Goal: Task Accomplishment & Management: Use online tool/utility

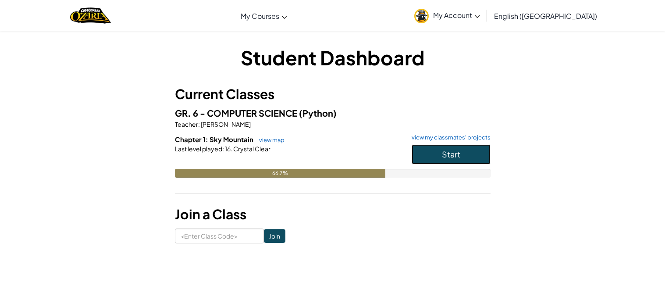
click at [440, 157] on button "Start" at bounding box center [451, 154] width 79 height 20
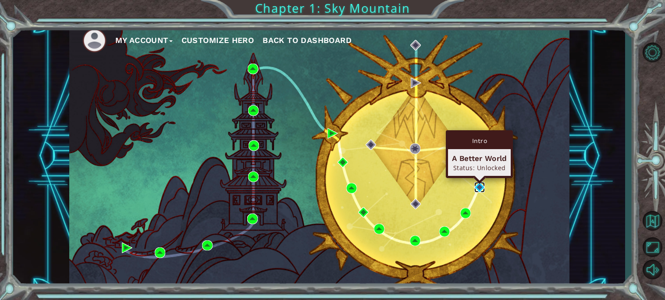
click at [482, 189] on img at bounding box center [479, 187] width 11 height 11
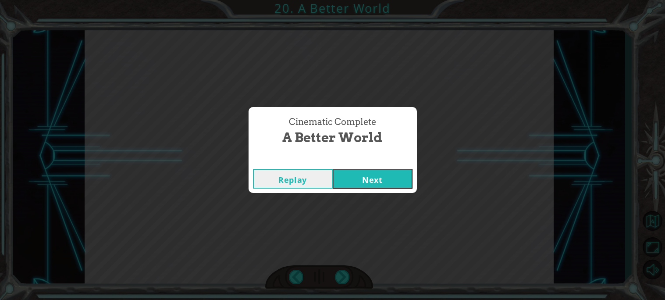
click at [389, 178] on button "Next" at bounding box center [373, 179] width 80 height 20
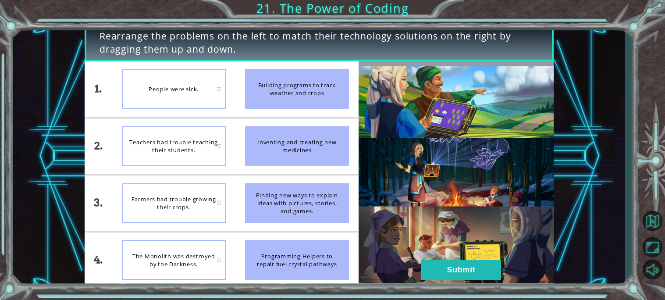
drag, startPoint x: 295, startPoint y: 156, endPoint x: 215, endPoint y: 118, distance: 88.2
click at [215, 118] on div "1. 2. 3. 4. People were sick. Teachers had trouble teaching their students. Far…" at bounding box center [222, 174] width 274 height 227
click at [205, 97] on div "People were sick." at bounding box center [174, 89] width 104 height 40
click at [269, 146] on div "Inventing and creating new medicines" at bounding box center [297, 146] width 104 height 40
click at [148, 81] on div "People were sick." at bounding box center [174, 89] width 104 height 40
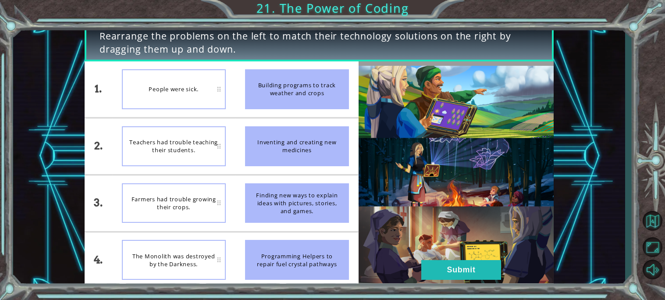
click at [220, 90] on div "People were sick." at bounding box center [174, 89] width 104 height 40
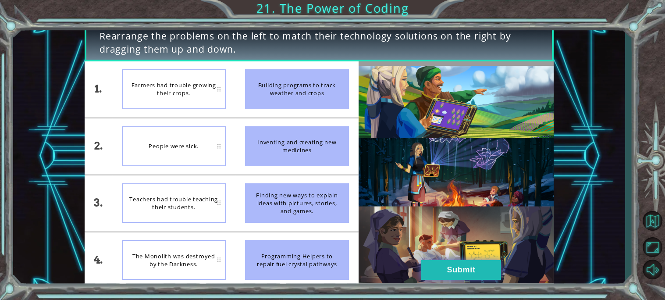
click at [462, 269] on button "Submit" at bounding box center [461, 270] width 80 height 20
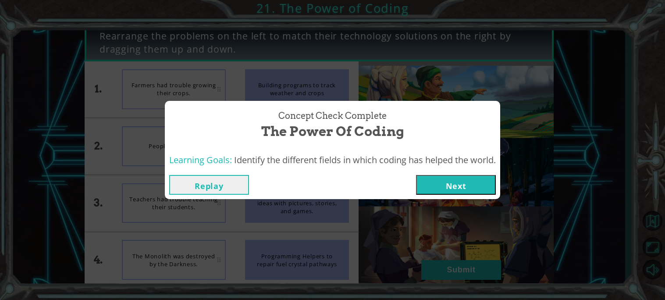
click at [441, 186] on button "Next" at bounding box center [456, 185] width 80 height 20
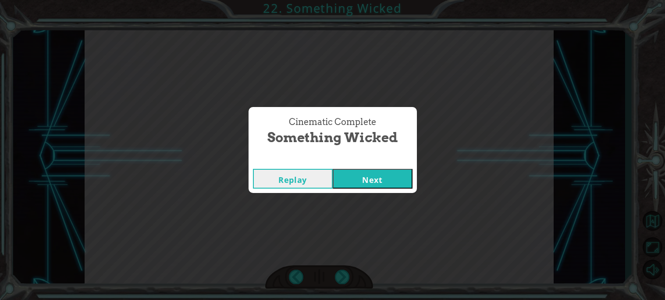
click at [372, 181] on button "Next" at bounding box center [373, 179] width 80 height 20
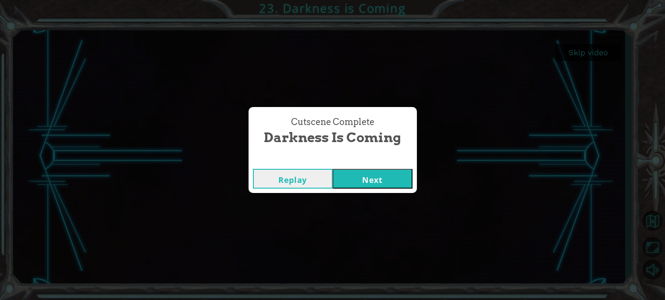
click at [298, 173] on button "Replay" at bounding box center [293, 179] width 80 height 20
click at [392, 182] on button "Next" at bounding box center [373, 179] width 80 height 20
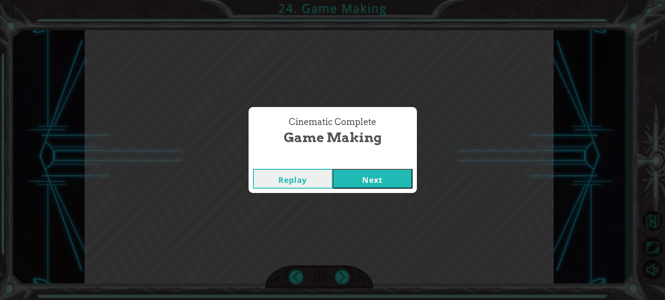
click at [362, 174] on button "Next" at bounding box center [373, 179] width 80 height 20
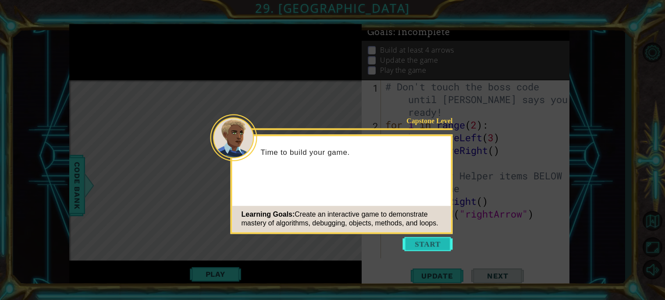
click at [414, 246] on button "Start" at bounding box center [428, 244] width 50 height 14
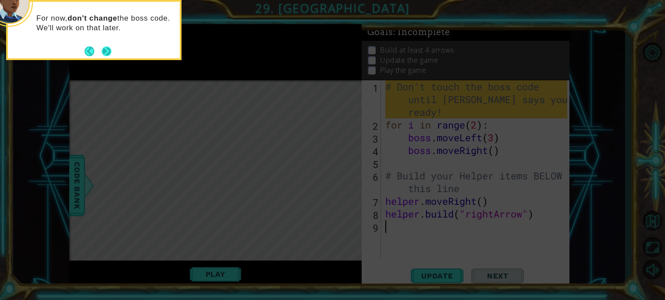
click at [107, 49] on button "Next" at bounding box center [107, 51] width 10 height 10
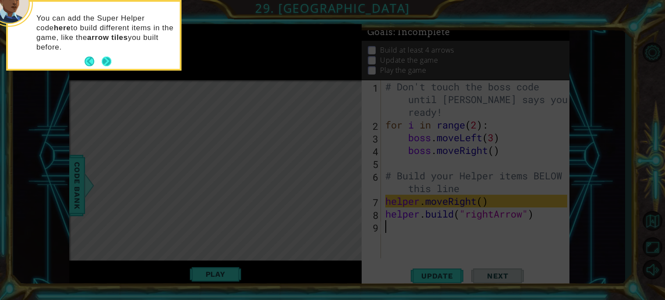
click at [106, 59] on button "Next" at bounding box center [107, 62] width 10 height 10
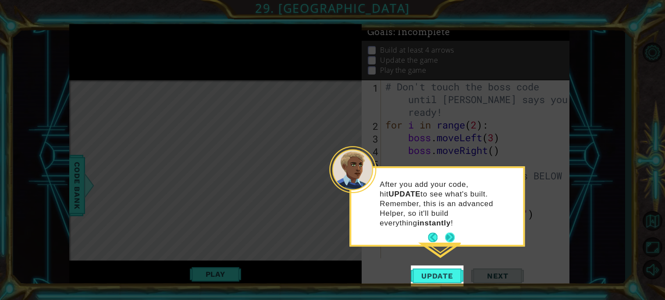
click at [445, 232] on button "Next" at bounding box center [450, 237] width 10 height 10
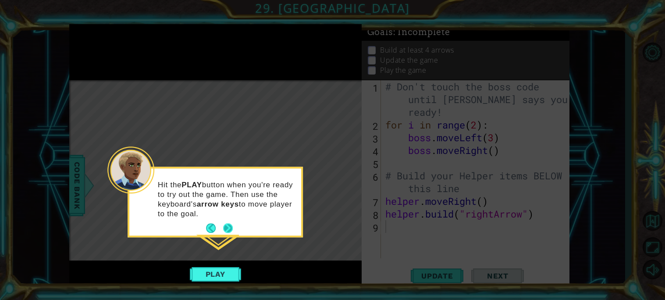
click at [231, 228] on button "Next" at bounding box center [228, 229] width 10 height 10
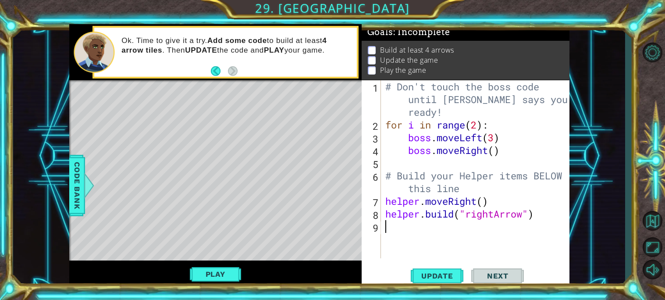
click at [542, 213] on div "# Don't touch the boss code until [PERSON_NAME] says you're ready! for i in ran…" at bounding box center [477, 194] width 188 height 229
type textarea "[DOMAIN_NAME]("rightArrow")"
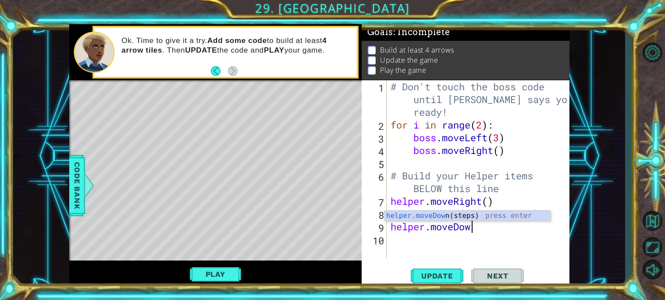
scroll to position [0, 3]
type textarea "helper.moveDown()"
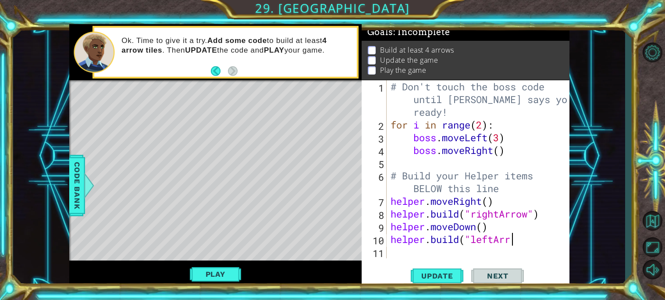
scroll to position [0, 5]
type textarea "[DOMAIN_NAME]("leftArrow")"
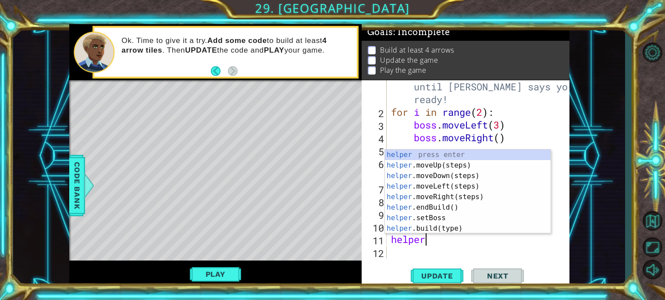
scroll to position [0, 1]
click at [540, 275] on div "Update Next" at bounding box center [467, 275] width 208 height 21
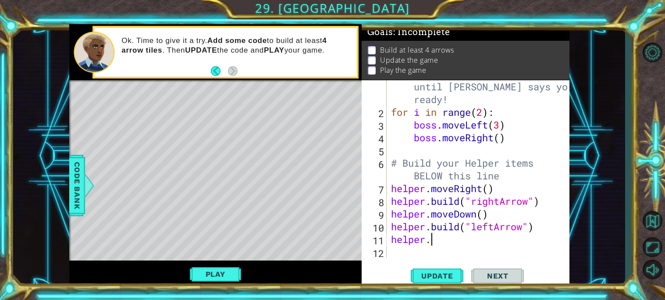
click at [526, 231] on div "# Don't touch the boss code until [PERSON_NAME] says you're ready! for i in ran…" at bounding box center [480, 181] width 182 height 229
click at [457, 237] on div "# Don't touch the boss code until [PERSON_NAME] says you're ready! for i in ran…" at bounding box center [480, 181] width 182 height 229
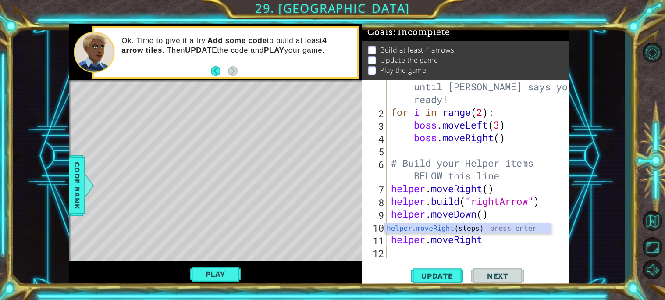
scroll to position [0, 4]
type textarea "helper.moveRight()"
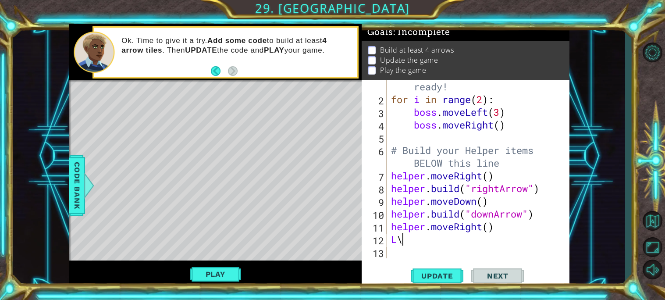
type textarea "L"
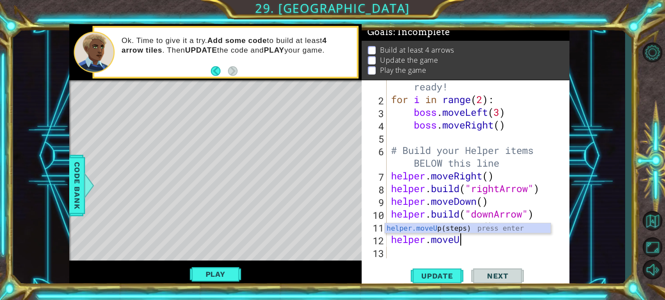
scroll to position [0, 3]
type textarea "helper.moveUp"
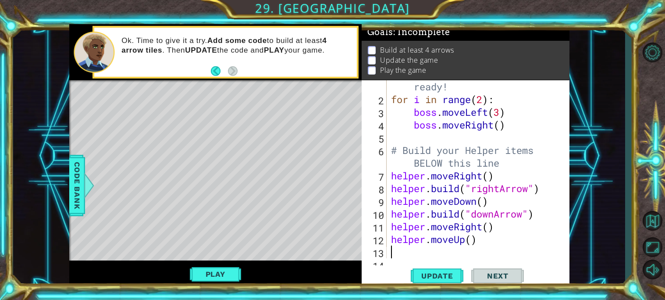
scroll to position [0, 0]
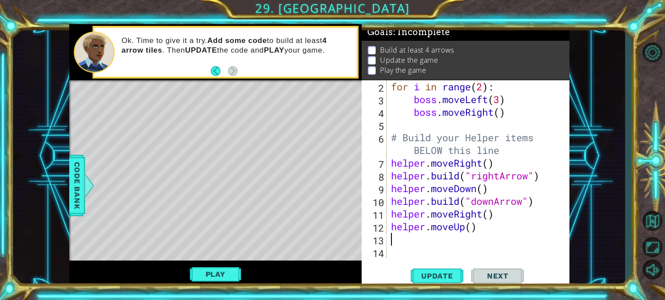
type textarea "helper.moveUp()"
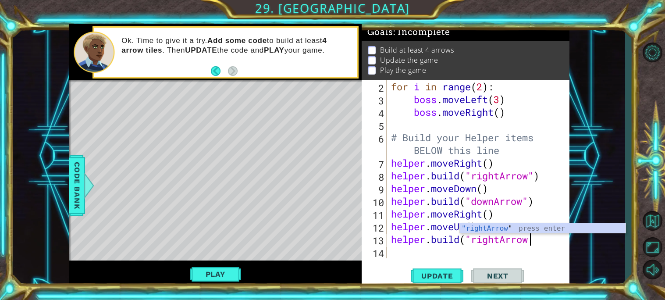
scroll to position [0, 6]
type textarea "[DOMAIN_NAME]("rightArrow")"
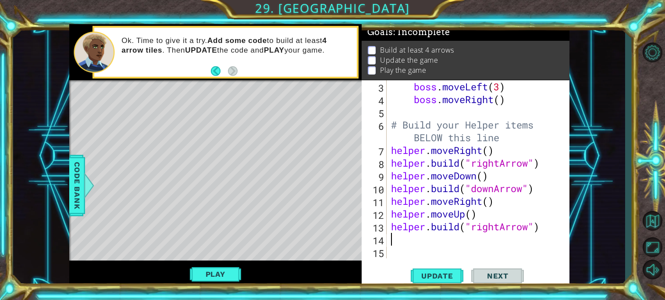
scroll to position [50, 0]
type textarea "helper.moveDown(0"
type textarea "helper.moveDown()"
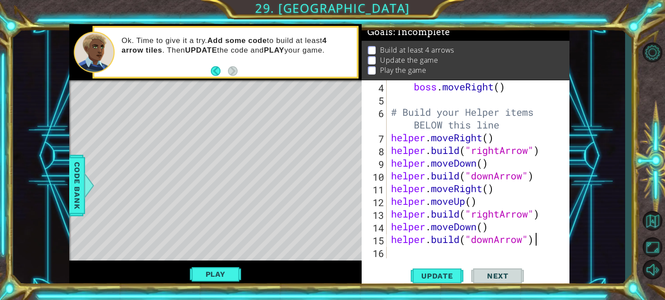
scroll to position [0, 6]
type textarea "[DOMAIN_NAME]("downArrow")"
click at [447, 278] on span "Update" at bounding box center [437, 275] width 50 height 9
click at [217, 277] on button "Play" at bounding box center [215, 274] width 51 height 17
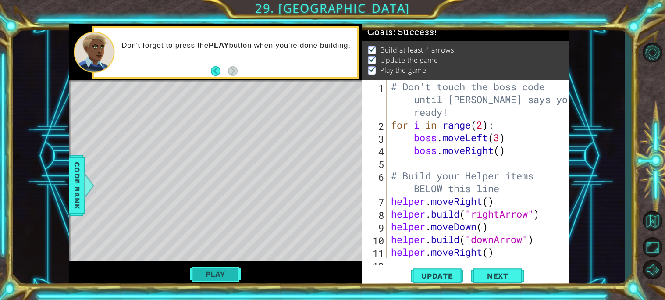
scroll to position [0, 0]
click at [508, 275] on span "Next" at bounding box center [497, 275] width 39 height 9
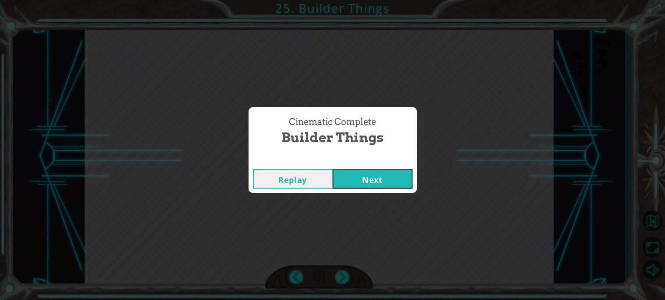
click at [392, 179] on button "Next" at bounding box center [373, 179] width 80 height 20
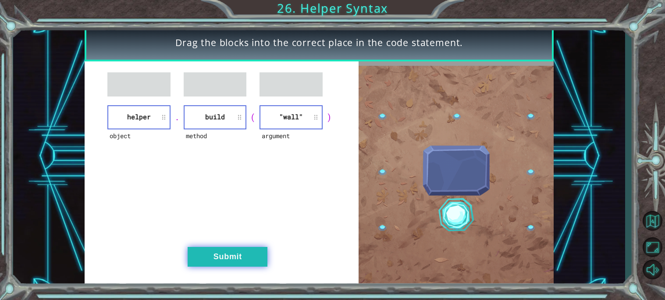
click at [234, 264] on button "Submit" at bounding box center [228, 257] width 80 height 20
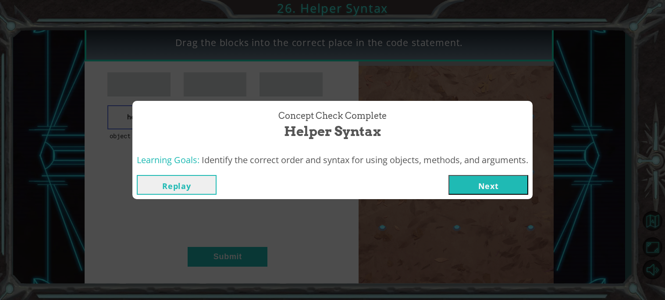
click at [501, 180] on button "Next" at bounding box center [488, 185] width 80 height 20
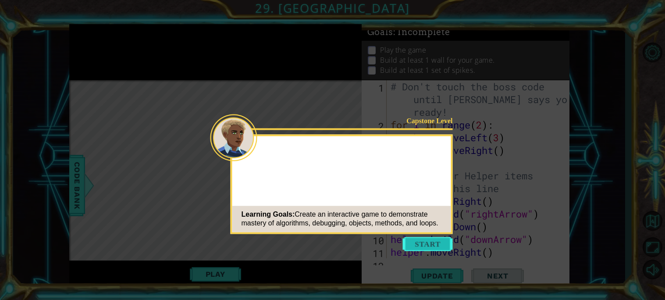
click at [428, 242] on button "Start" at bounding box center [428, 244] width 50 height 14
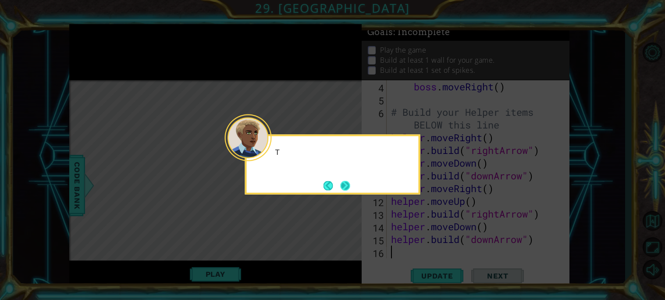
scroll to position [63, 0]
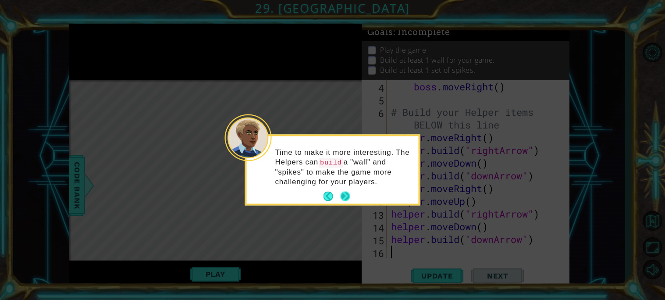
click at [345, 197] on button "Next" at bounding box center [346, 197] width 10 height 10
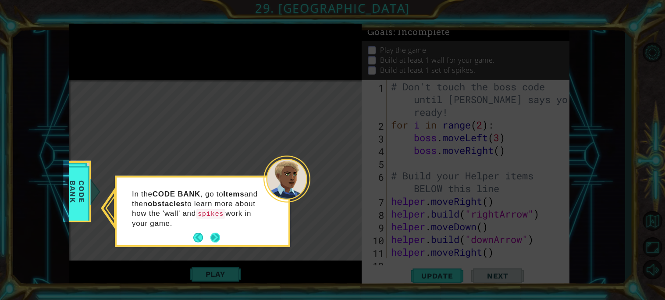
click at [211, 241] on button "Next" at bounding box center [215, 238] width 10 height 10
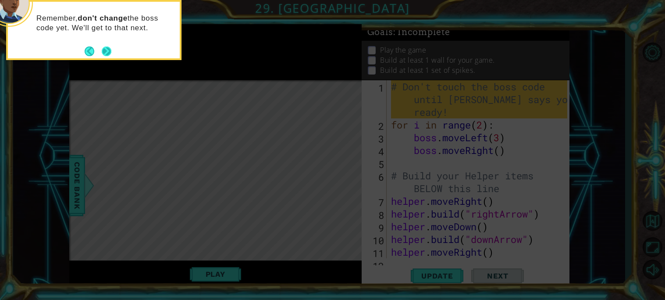
click at [109, 49] on button "Next" at bounding box center [107, 51] width 10 height 10
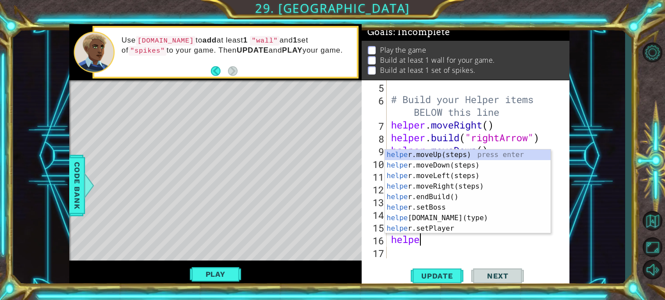
scroll to position [0, 1]
click at [601, 258] on div "1 ההההההההההההההההההההההההההההההההההההההההההההההההההההההההההההההההההההההההההההה…" at bounding box center [319, 156] width 612 height 264
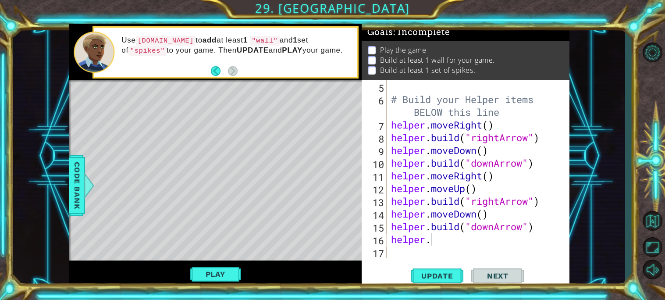
click at [432, 239] on div "# Build your Helper items BELOW this line helper . moveRight ( ) helper . build…" at bounding box center [480, 181] width 182 height 203
type textarea "helper.moveDown(3)"
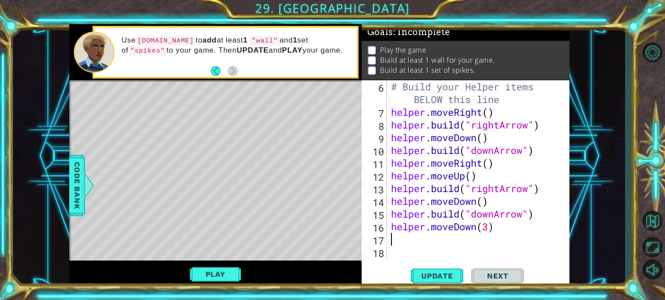
scroll to position [89, 0]
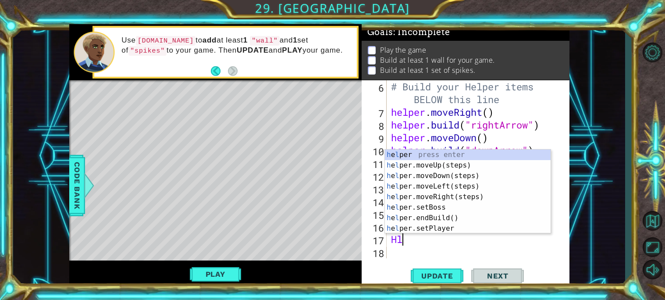
type textarea "H"
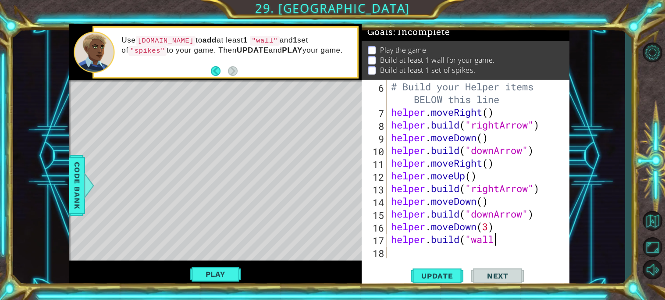
scroll to position [0, 4]
type textarea "[DOMAIN_NAME]("wall")"
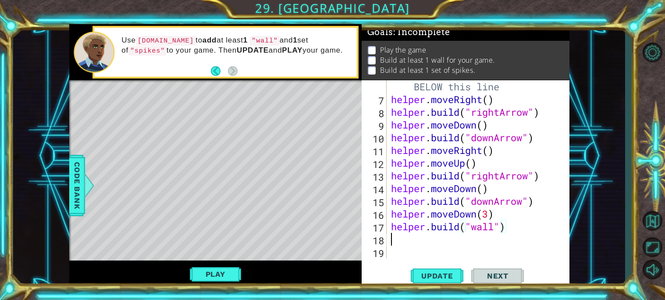
scroll to position [101, 0]
click at [513, 220] on div "# Build your Helper items BELOW this line helper . moveRight ( ) helper . build…" at bounding box center [480, 175] width 182 height 216
click at [510, 217] on div "# Build your Helper items BELOW this line helper . moveRight ( ) helper . build…" at bounding box center [480, 175] width 182 height 216
type textarea "helper.moveDown(3)"
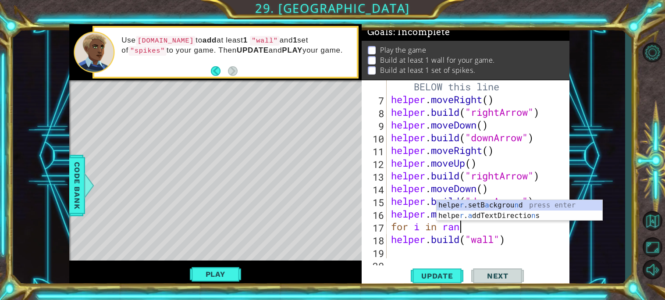
scroll to position [0, 3]
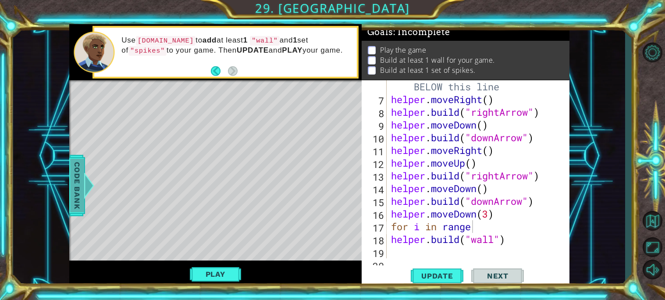
click at [78, 184] on span "Code Bank" at bounding box center [77, 185] width 14 height 53
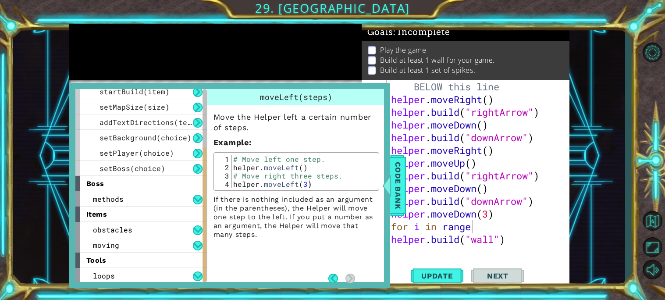
scroll to position [113, 0]
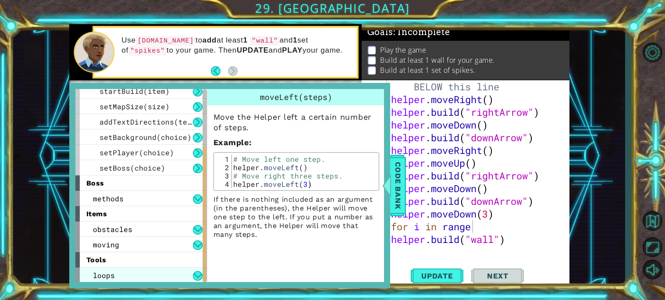
click at [172, 278] on div "loops" at bounding box center [140, 274] width 131 height 15
click at [196, 271] on button at bounding box center [198, 276] width 10 height 10
click at [618, 248] on div "1 ההההההההההההההההההההההההההההההההההההההההההההההההההההההההההההההההההההההההההההה…" at bounding box center [319, 156] width 612 height 264
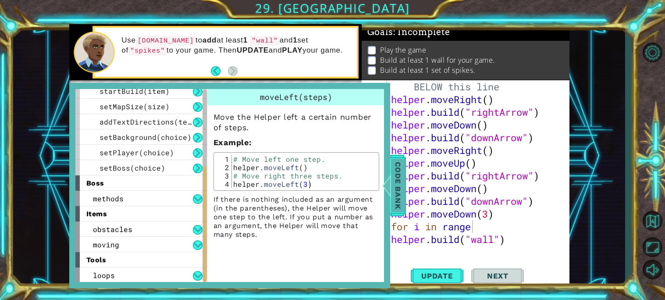
click at [399, 181] on span "Code Bank" at bounding box center [398, 185] width 14 height 53
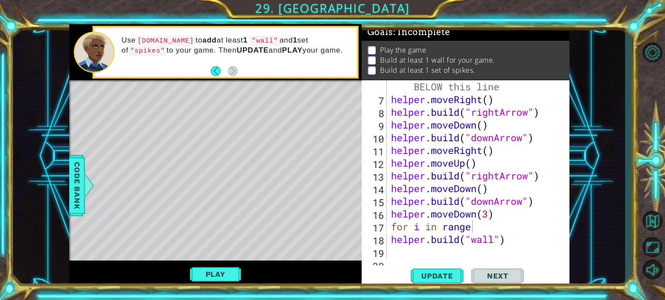
click at [476, 229] on div "# Build your Helper items BELOW this line helper . moveRight ( ) helper . build…" at bounding box center [480, 175] width 182 height 216
type textarea "f"
click at [515, 231] on div "# Build your Helper items BELOW this line helper . moveRight ( ) helper . build…" at bounding box center [480, 175] width 182 height 216
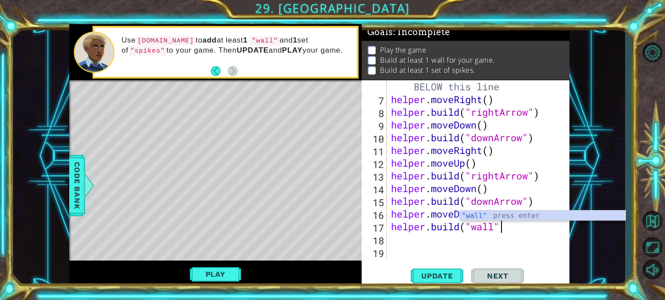
type textarea "[DOMAIN_NAME]("wall")"
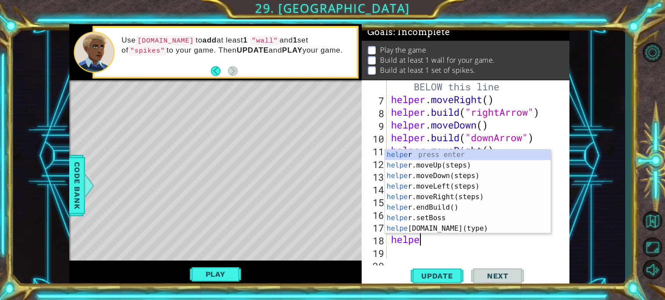
scroll to position [0, 1]
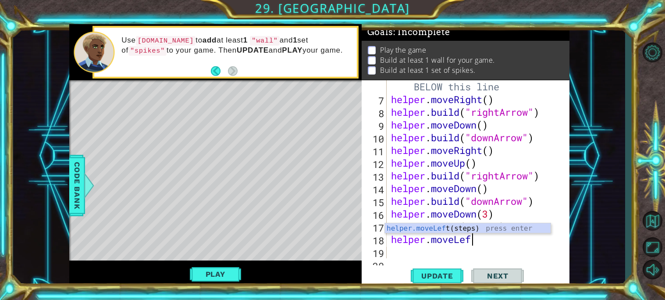
type textarea "helper.moveLeft"
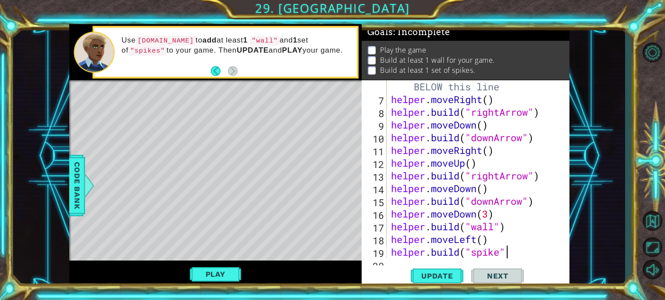
scroll to position [0, 5]
click at [448, 275] on span "Update" at bounding box center [437, 275] width 50 height 9
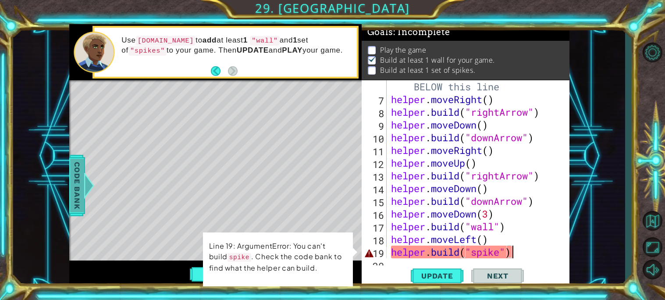
click at [78, 176] on span "Code Bank" at bounding box center [77, 185] width 14 height 53
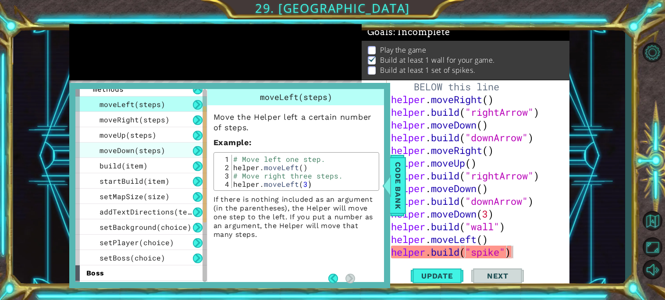
scroll to position [25, 0]
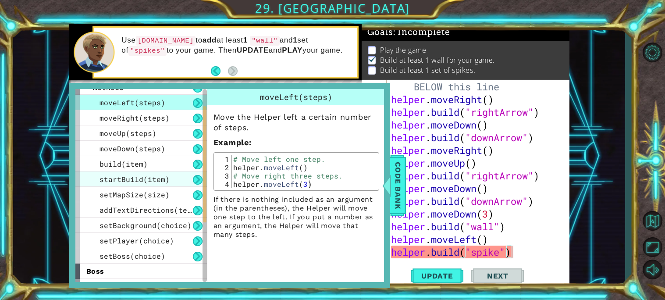
click at [158, 182] on span "startBuild(item)" at bounding box center [134, 178] width 70 height 9
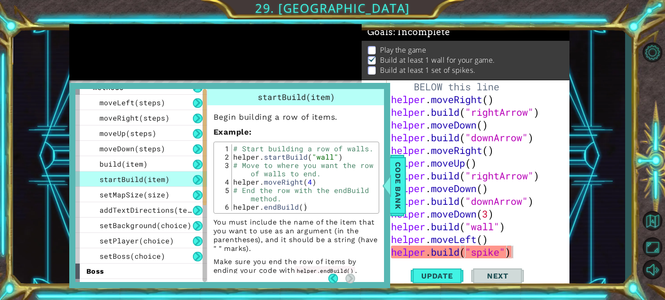
scroll to position [0, 0]
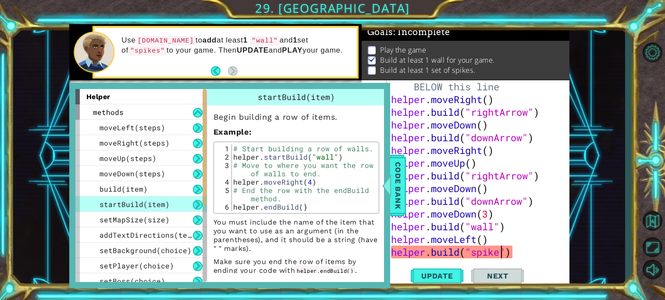
click at [500, 252] on div "# Build your Helper items BELOW this line helper . moveRight ( ) helper . build…" at bounding box center [480, 175] width 182 height 216
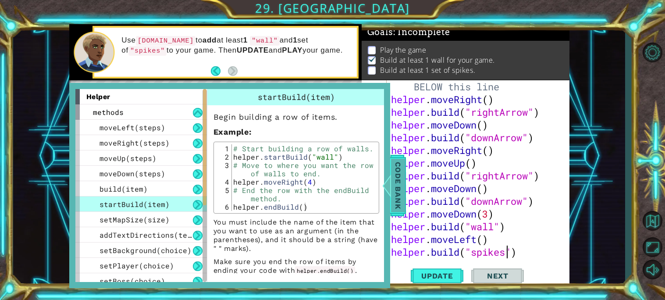
type textarea "[DOMAIN_NAME]("spikes")"
click at [398, 180] on span "Code Bank" at bounding box center [398, 185] width 14 height 53
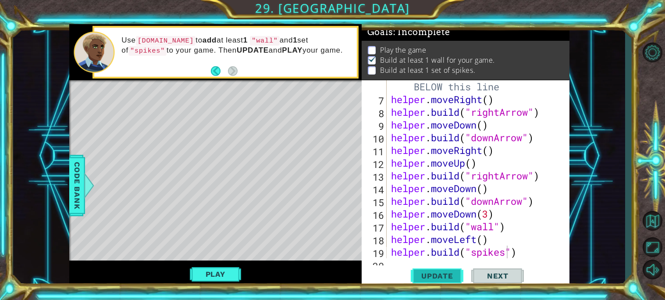
click at [444, 280] on button "Update" at bounding box center [437, 275] width 53 height 21
click at [516, 250] on div "# Build your Helper items BELOW this line helper . moveRight ( ) helper . build…" at bounding box center [480, 175] width 182 height 216
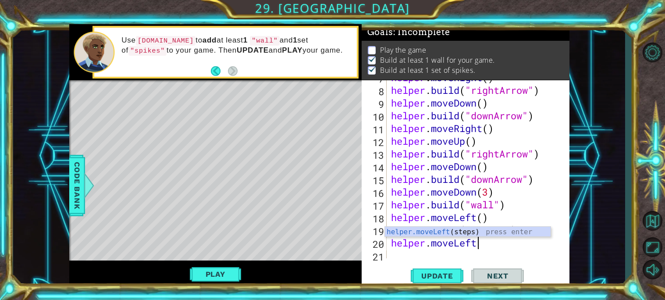
scroll to position [0, 3]
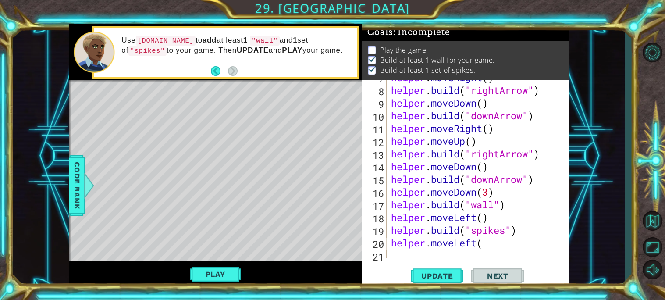
type textarea "helper.moveLeft()"
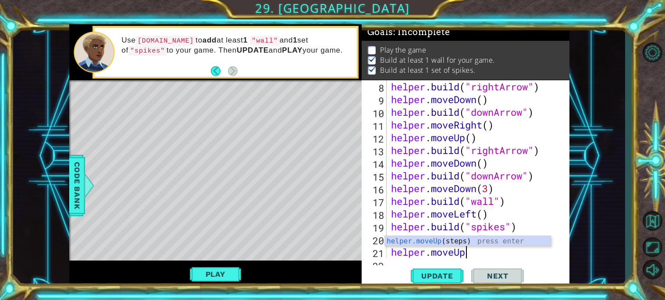
type textarea "helper.moveUp()"
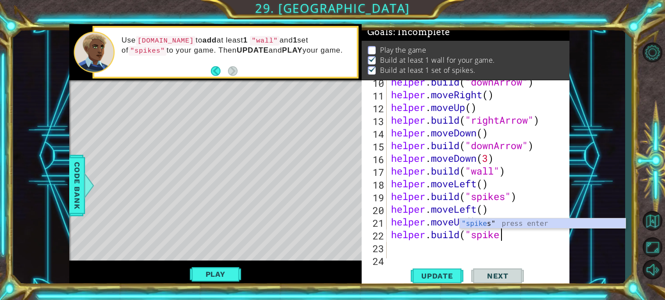
scroll to position [0, 4]
type textarea "[DOMAIN_NAME]("spikes")"
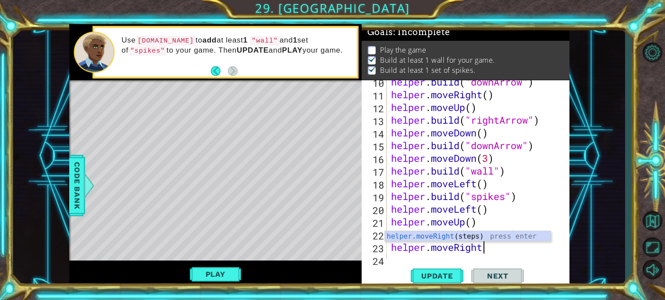
scroll to position [0, 4]
type textarea "helper.moveRight()"
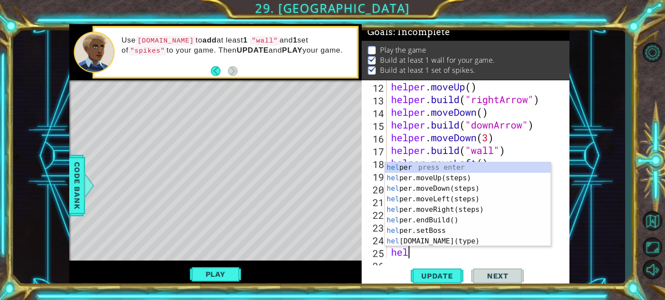
scroll to position [0, 0]
type textarea "h"
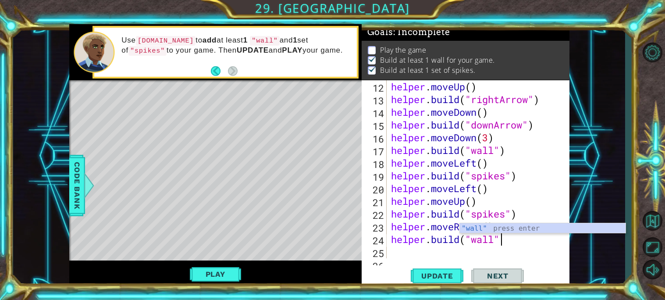
scroll to position [0, 4]
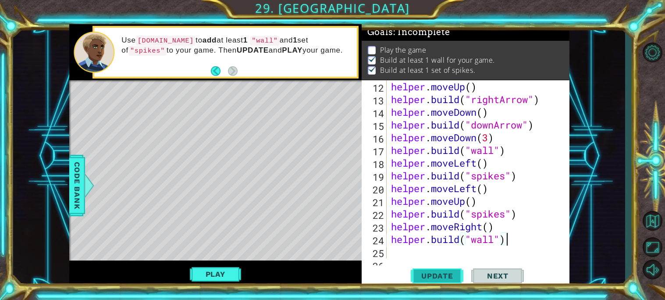
type textarea "[DOMAIN_NAME]("wall")"
click at [458, 275] on span "Update" at bounding box center [437, 275] width 50 height 9
click at [213, 274] on button "Play" at bounding box center [215, 274] width 51 height 17
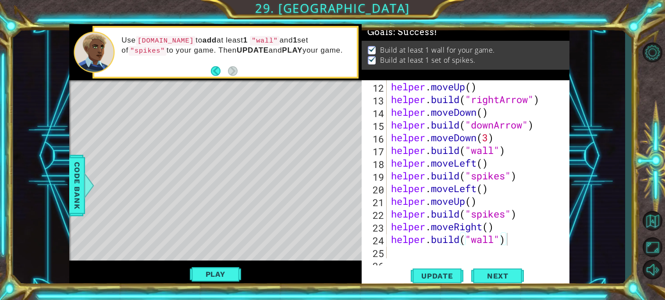
click at [515, 237] on div "helper . moveUp ( ) helper . build ( "rightArrow" ) helper . moveDown ( ) helpe…" at bounding box center [480, 181] width 182 height 203
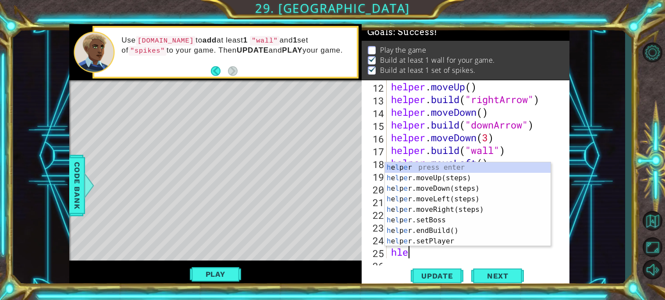
scroll to position [0, 0]
type textarea "h"
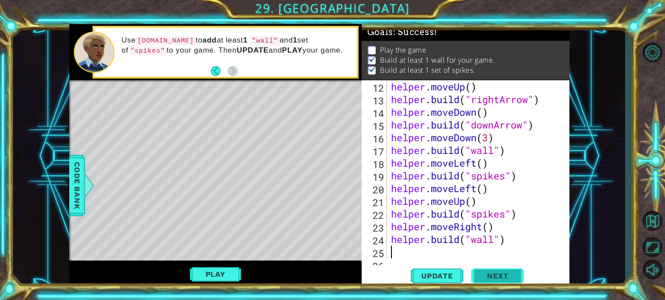
click at [513, 277] on span "Next" at bounding box center [497, 275] width 39 height 9
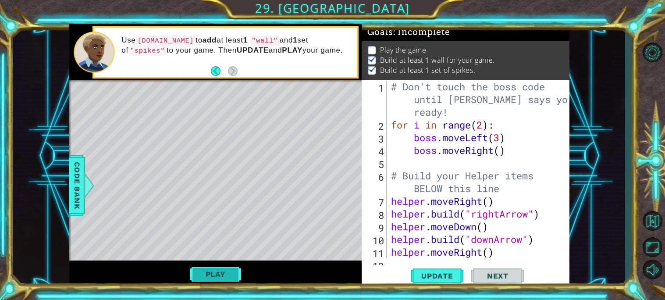
click at [222, 275] on button "Play" at bounding box center [215, 274] width 51 height 17
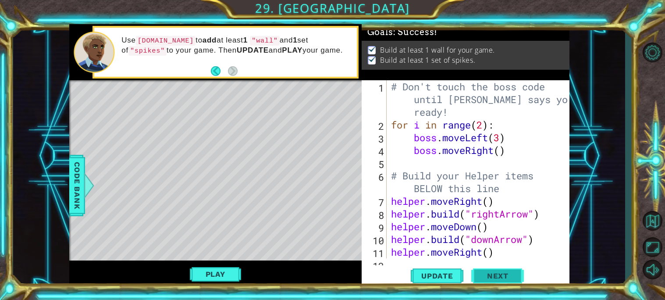
click at [499, 274] on span "Next" at bounding box center [497, 275] width 39 height 9
